Goal: Information Seeking & Learning: Learn about a topic

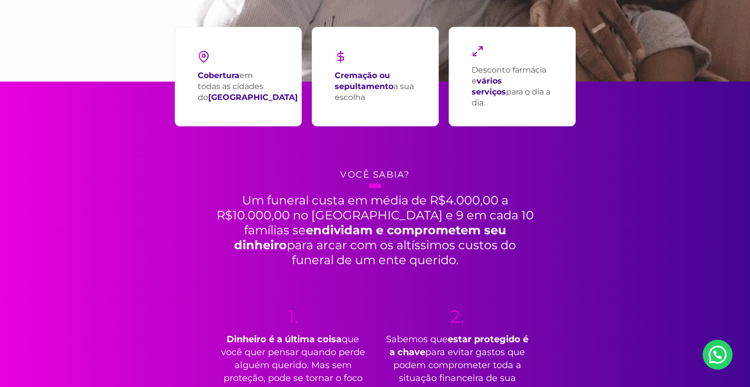
scroll to position [284, 0]
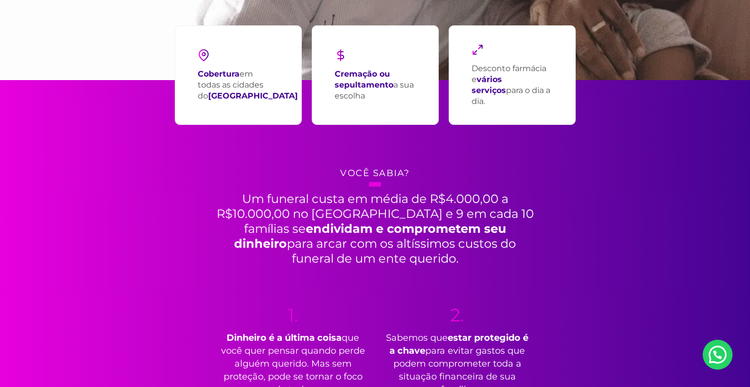
click at [504, 77] on p "Desconto farmácia e vários serviços para o dia a dia." at bounding box center [511, 85] width 81 height 44
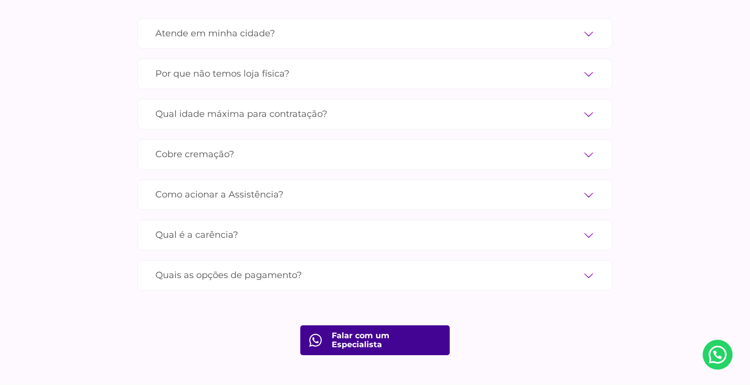
scroll to position [3380, 0]
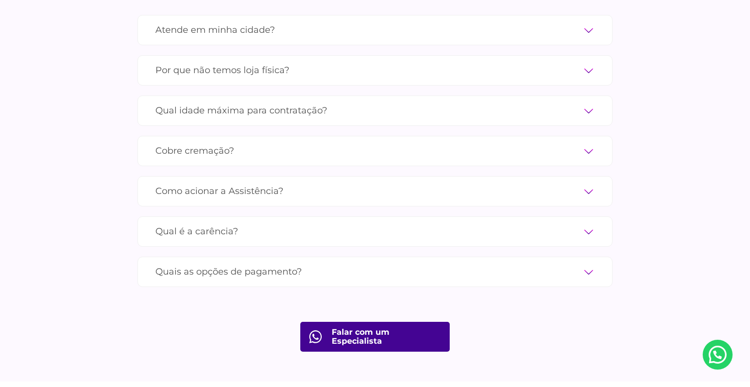
click at [574, 102] on label "Qual idade máxima para contratação?" at bounding box center [374, 110] width 439 height 17
click at [0, 0] on input "Qual idade máxima para contratação?" at bounding box center [0, 0] width 0 height 0
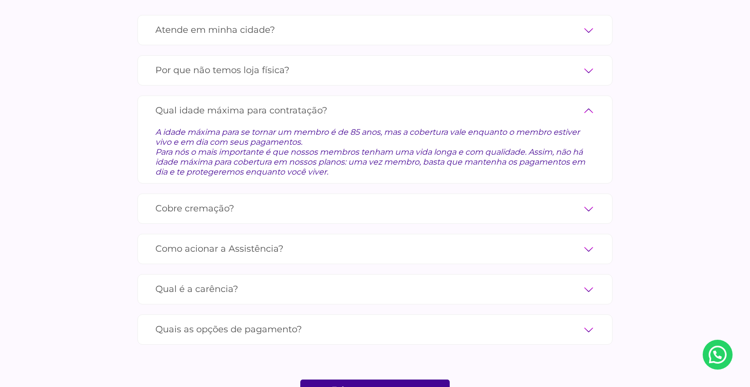
click at [568, 200] on label "Cobre cremação?" at bounding box center [374, 208] width 439 height 17
click at [0, 0] on input "Cobre cremação?" at bounding box center [0, 0] width 0 height 0
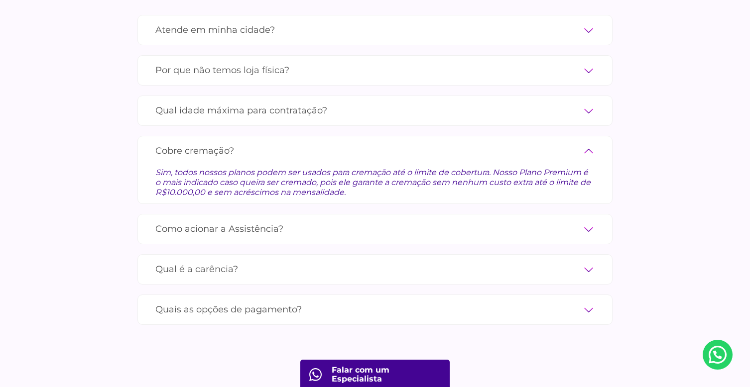
click at [259, 222] on label "Como acionar a Assistência?" at bounding box center [374, 229] width 439 height 17
click at [0, 0] on input "Como acionar a Assistência?" at bounding box center [0, 0] width 0 height 0
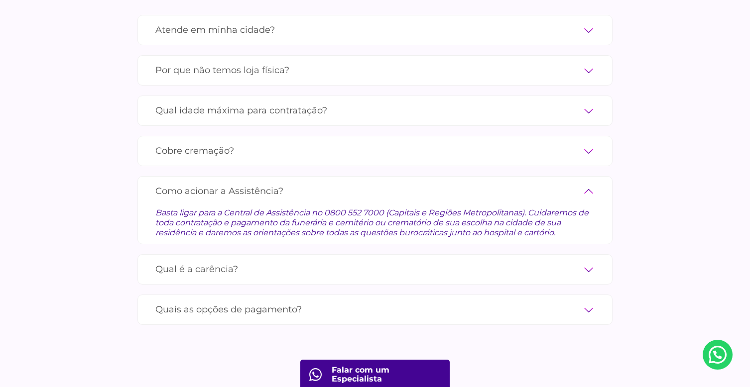
click at [217, 261] on label "Qual é a carência?" at bounding box center [374, 269] width 439 height 17
click at [0, 0] on input "Qual é a carência?" at bounding box center [0, 0] width 0 height 0
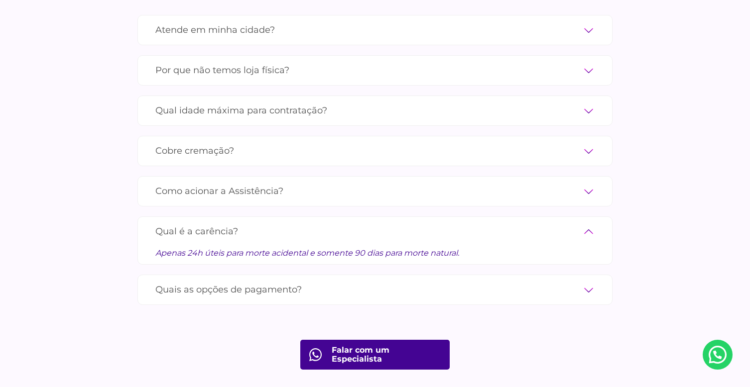
click at [230, 281] on label "Quais as opções de pagamento?" at bounding box center [374, 289] width 439 height 17
click at [0, 0] on input "Quais as opções de pagamento?" at bounding box center [0, 0] width 0 height 0
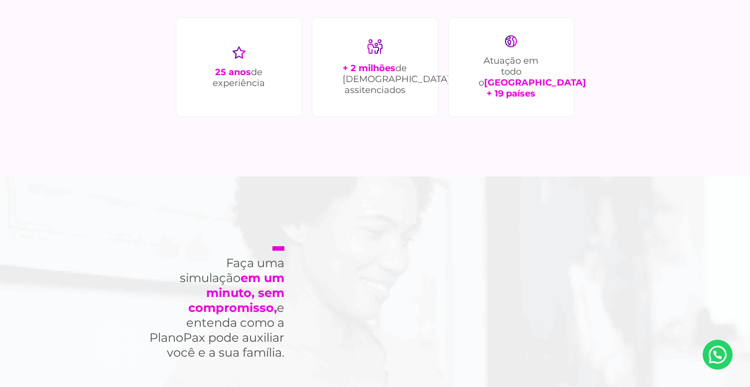
scroll to position [2764, 0]
